Goal: Task Accomplishment & Management: Manage account settings

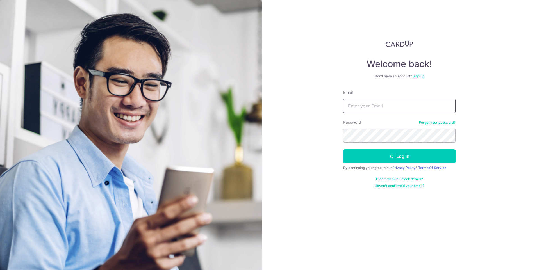
type input "[PERSON_NAME][EMAIL_ADDRESS][DOMAIN_NAME]"
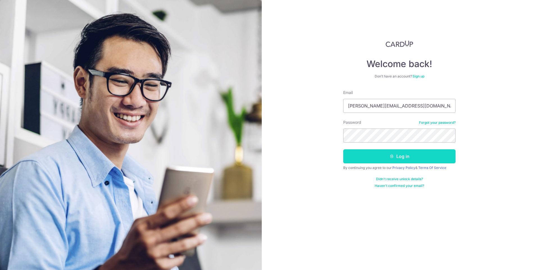
click at [417, 157] on button "Log in" at bounding box center [399, 156] width 112 height 14
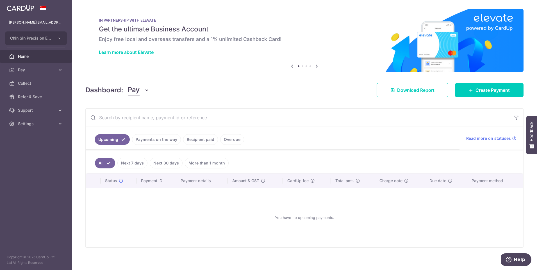
click at [169, 138] on link "Payments on the way" at bounding box center [156, 139] width 49 height 11
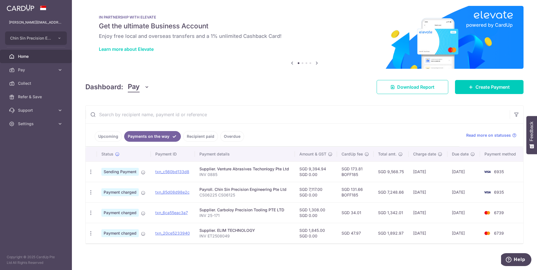
scroll to position [4, 0]
